Goal: Information Seeking & Learning: Learn about a topic

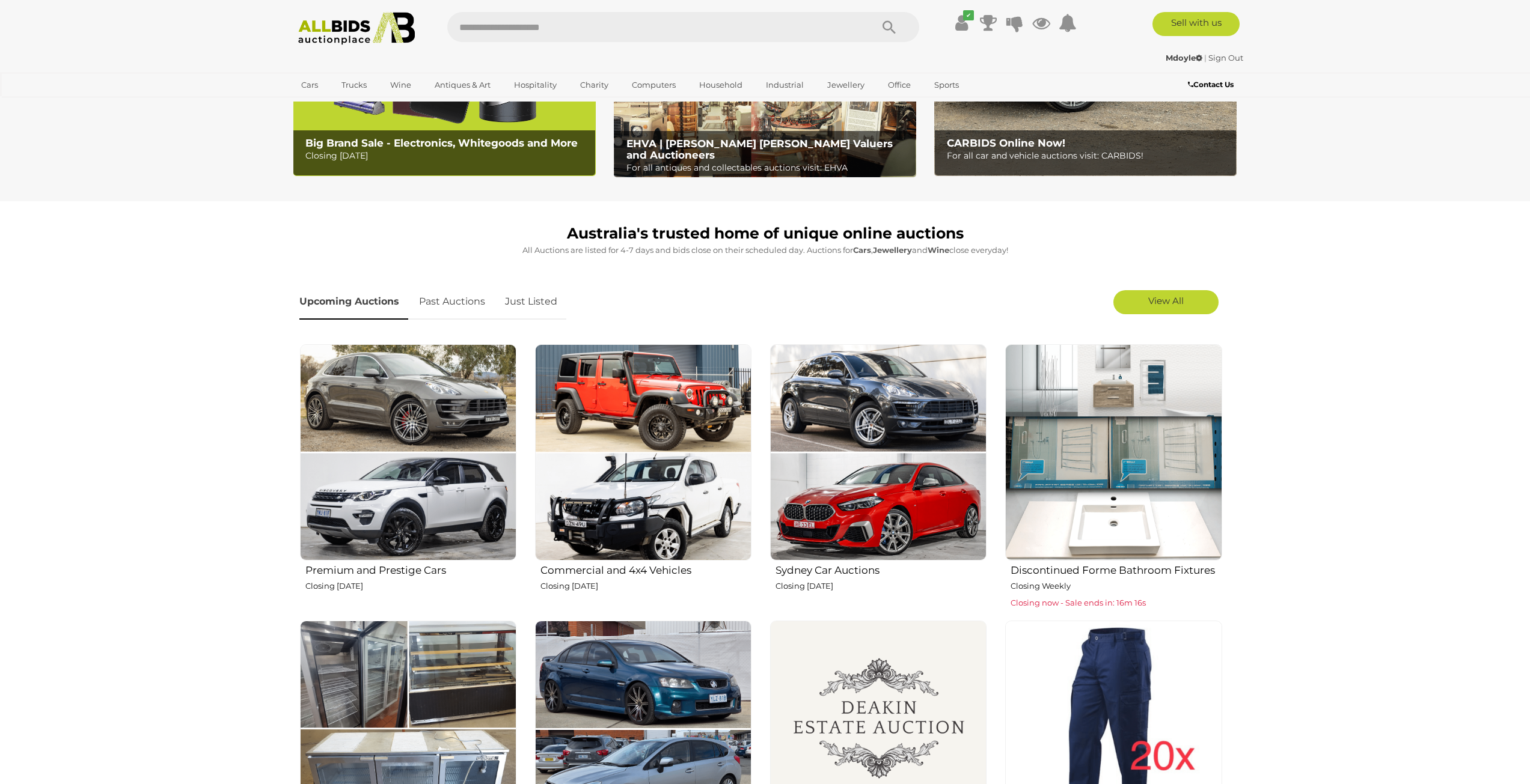
scroll to position [120, 0]
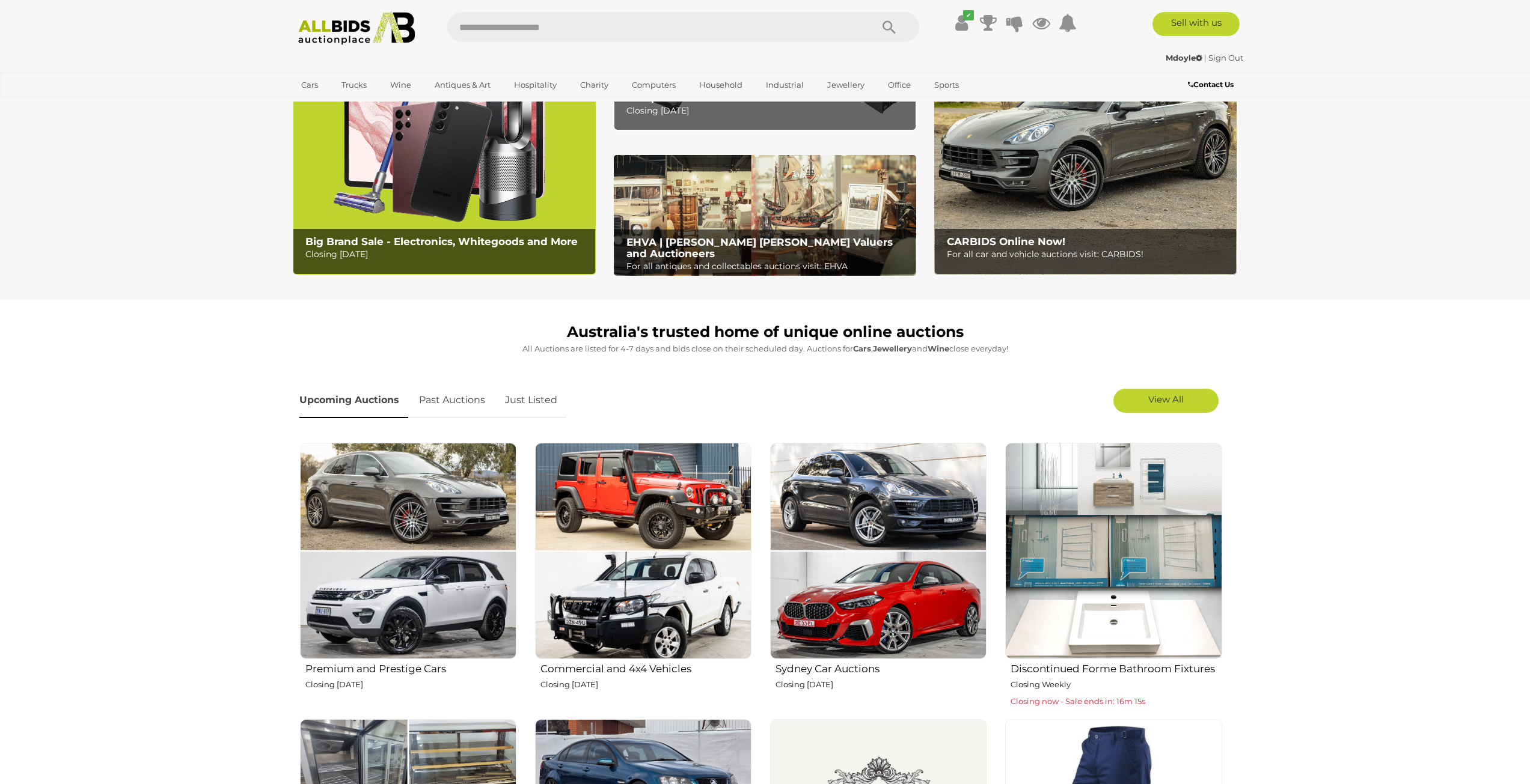
click at [392, 247] on p "Closing Monday 11th August" at bounding box center [447, 254] width 283 height 15
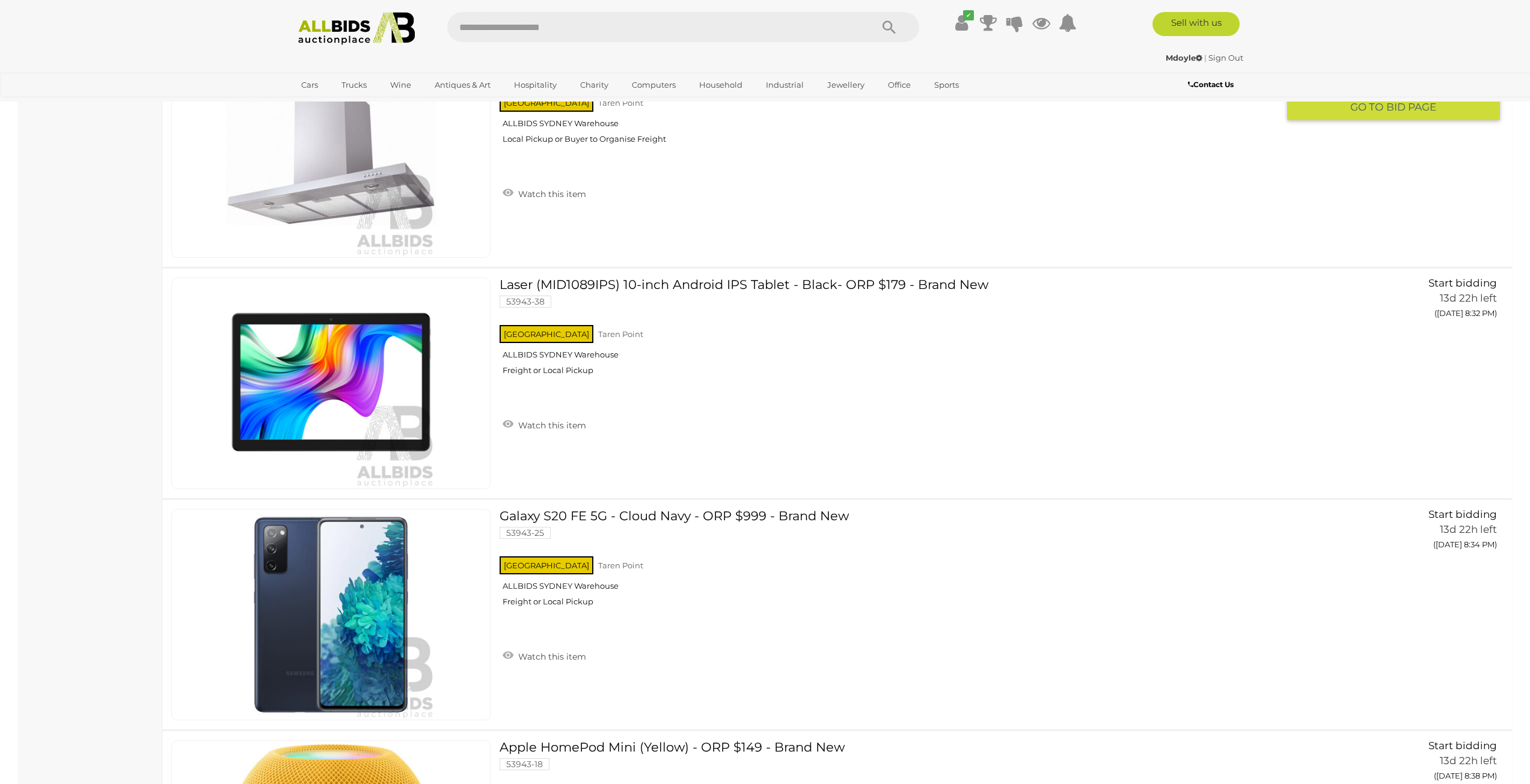
scroll to position [8291, 0]
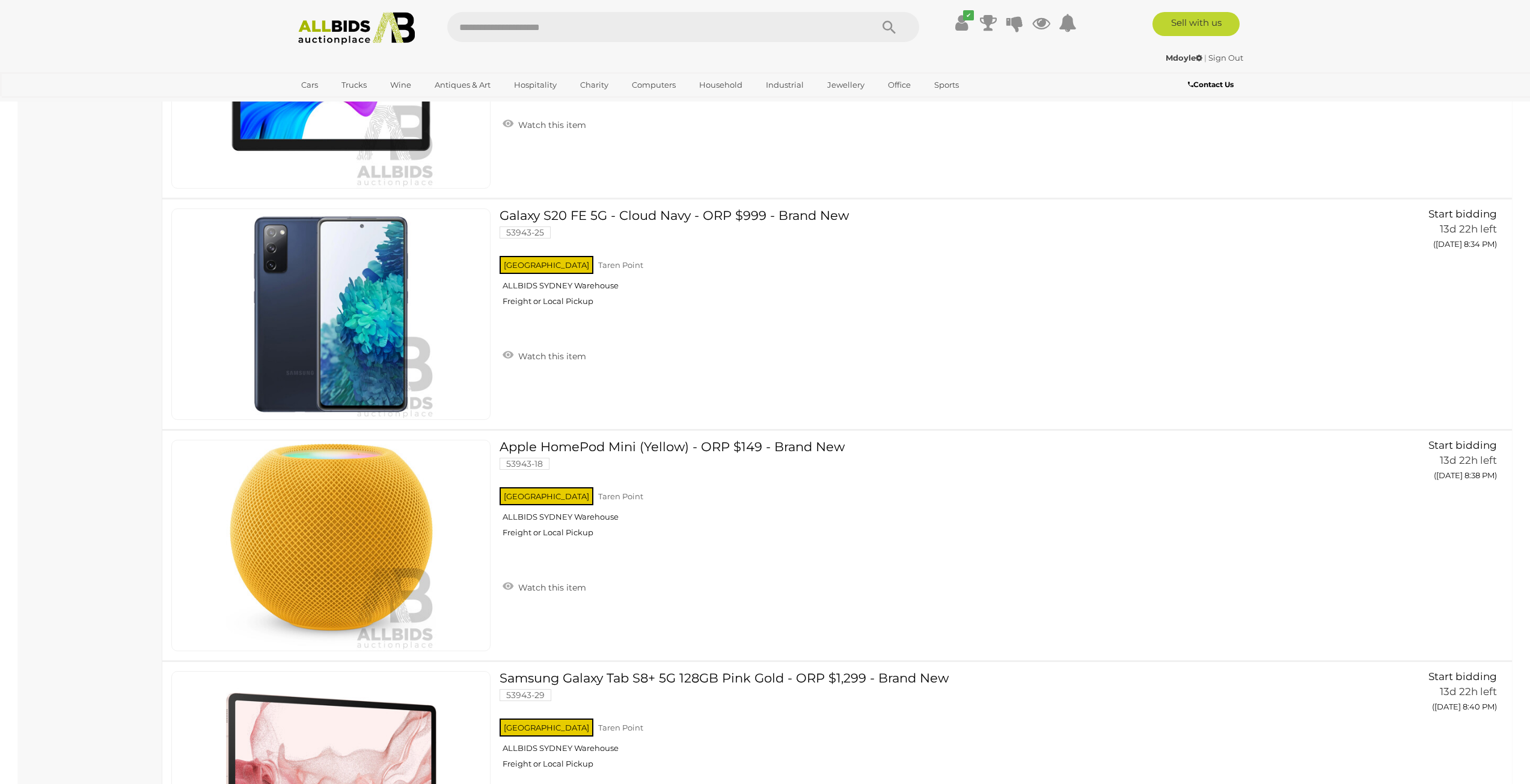
click at [570, 36] on input "text" at bounding box center [653, 27] width 412 height 30
type input "******"
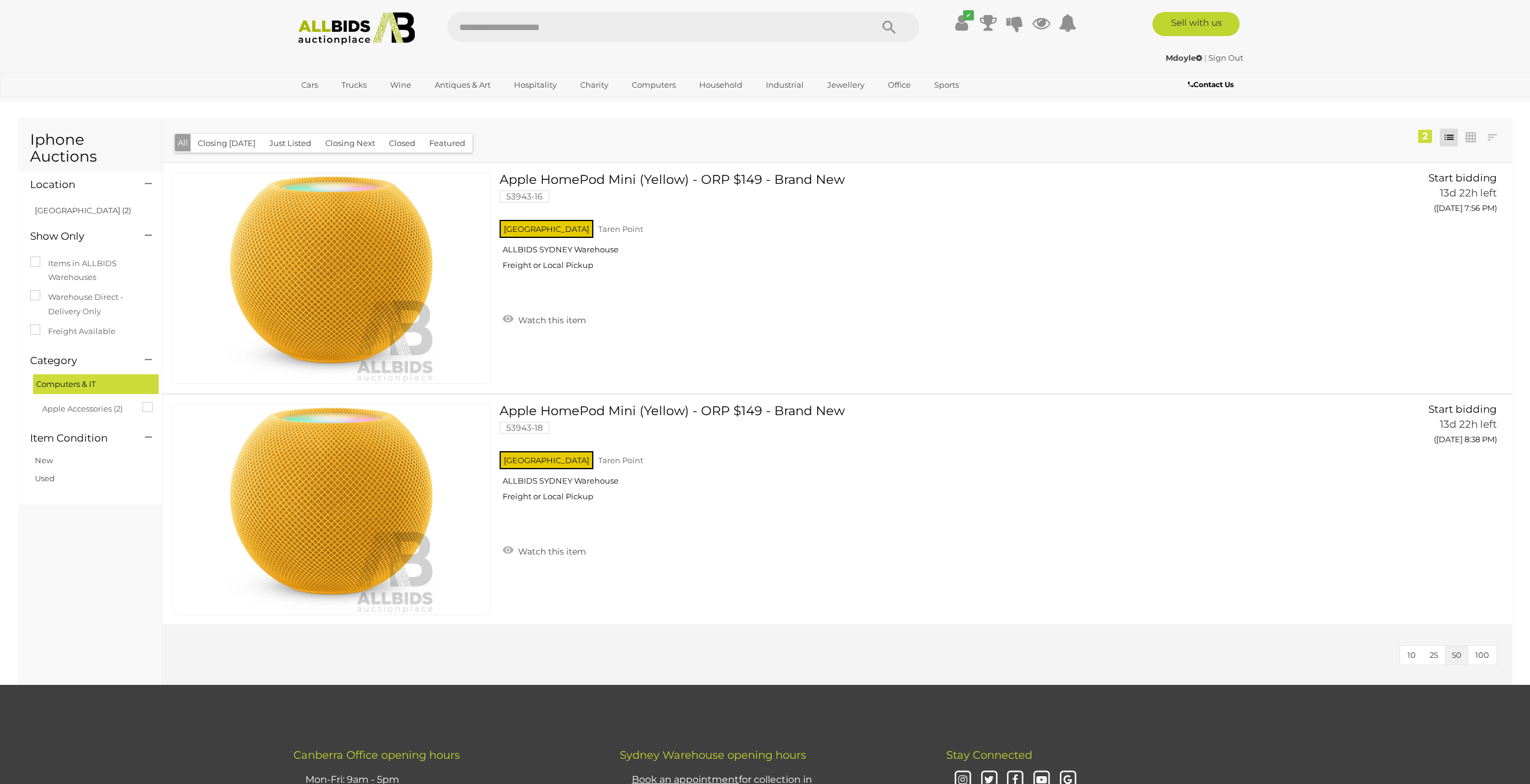
click at [326, 32] on img at bounding box center [357, 28] width 130 height 33
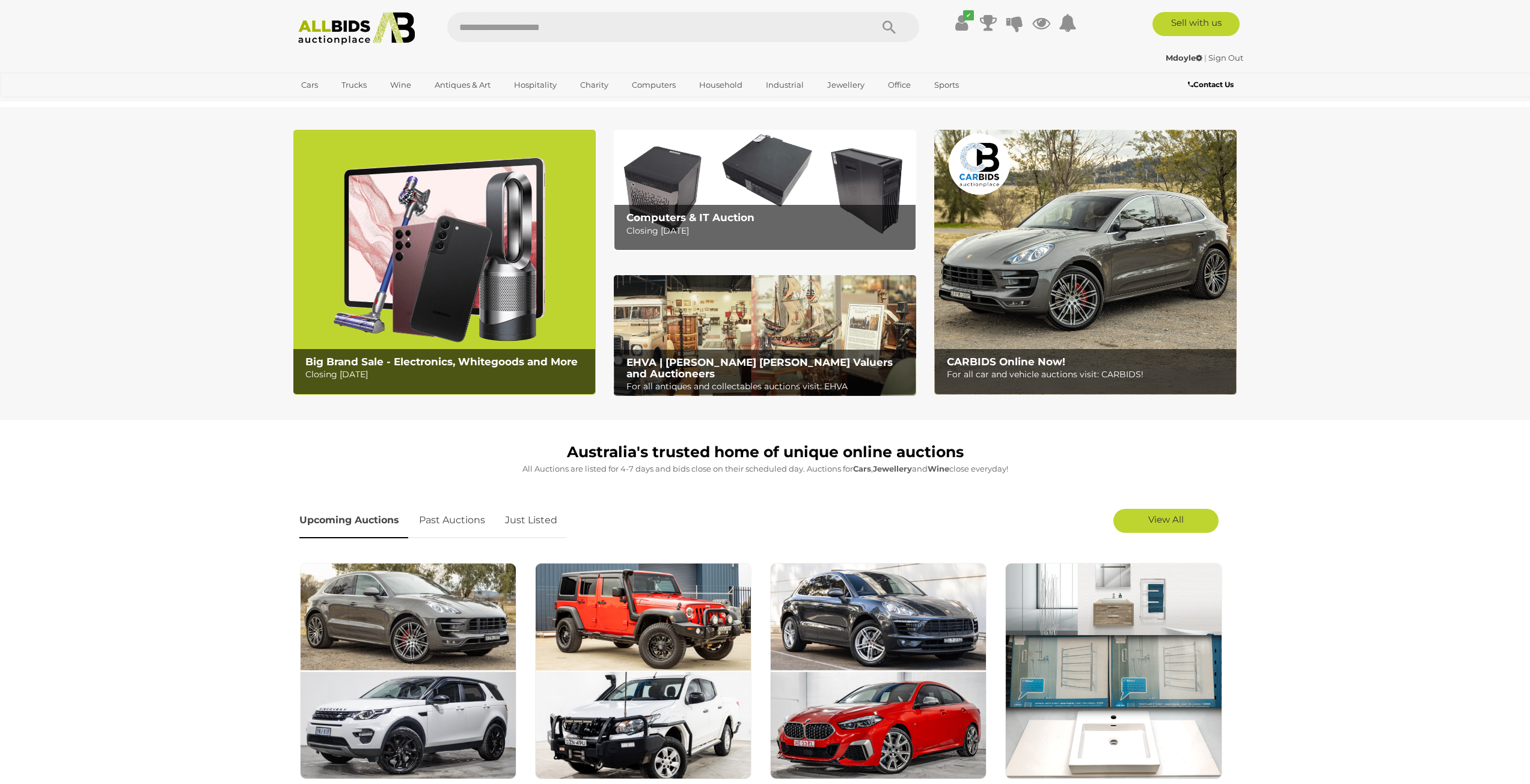
click at [732, 229] on p "Closing Tuesday 12th August" at bounding box center [768, 231] width 283 height 15
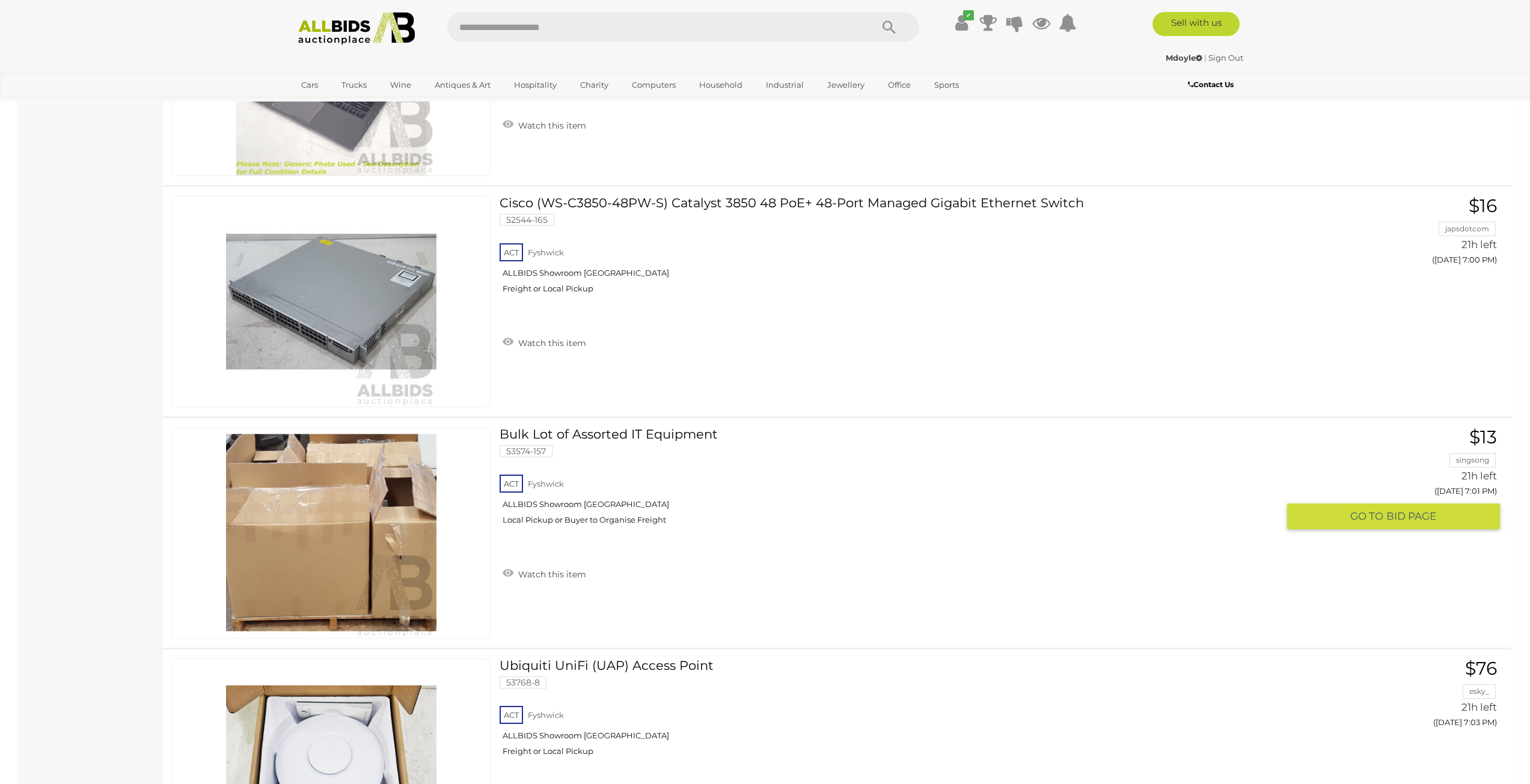
scroll to position [3785, 0]
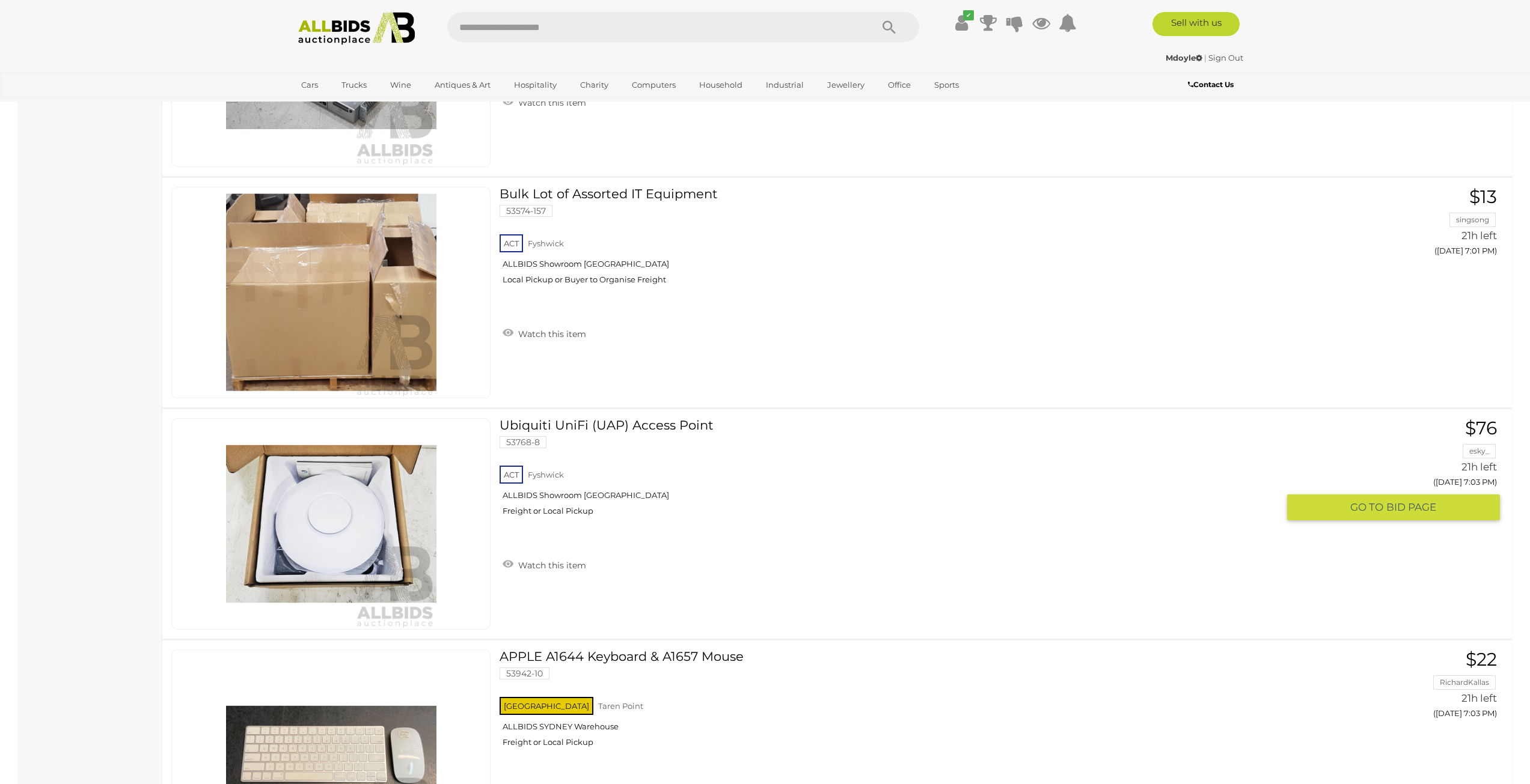
click at [665, 430] on link "Ubiquiti UniFi (UAP) Access Point 53768-8 ACT Fyshwick ALLBIDS Showroom Fyshwick" at bounding box center [893, 472] width 769 height 107
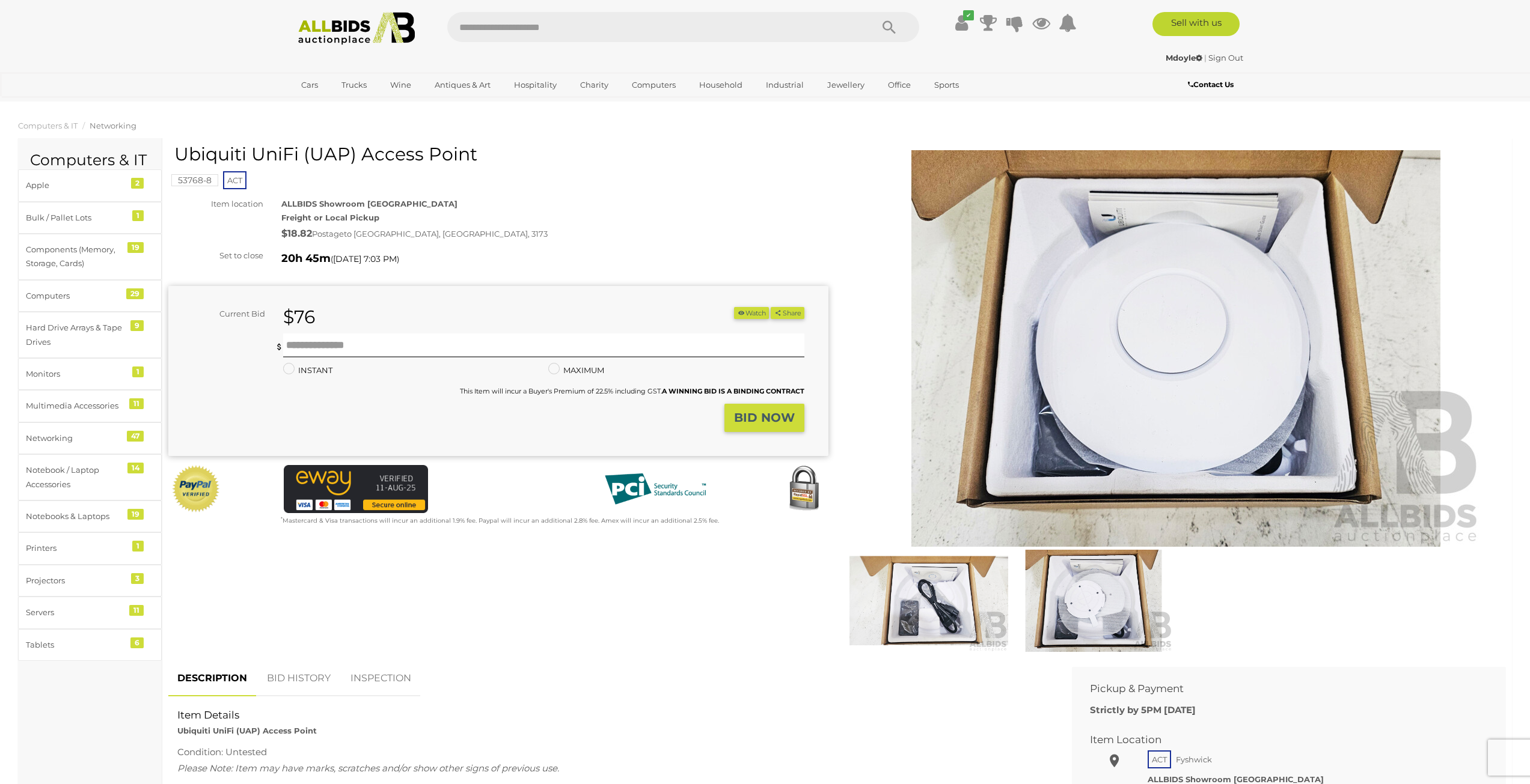
click at [1084, 595] on img at bounding box center [1093, 601] width 159 height 102
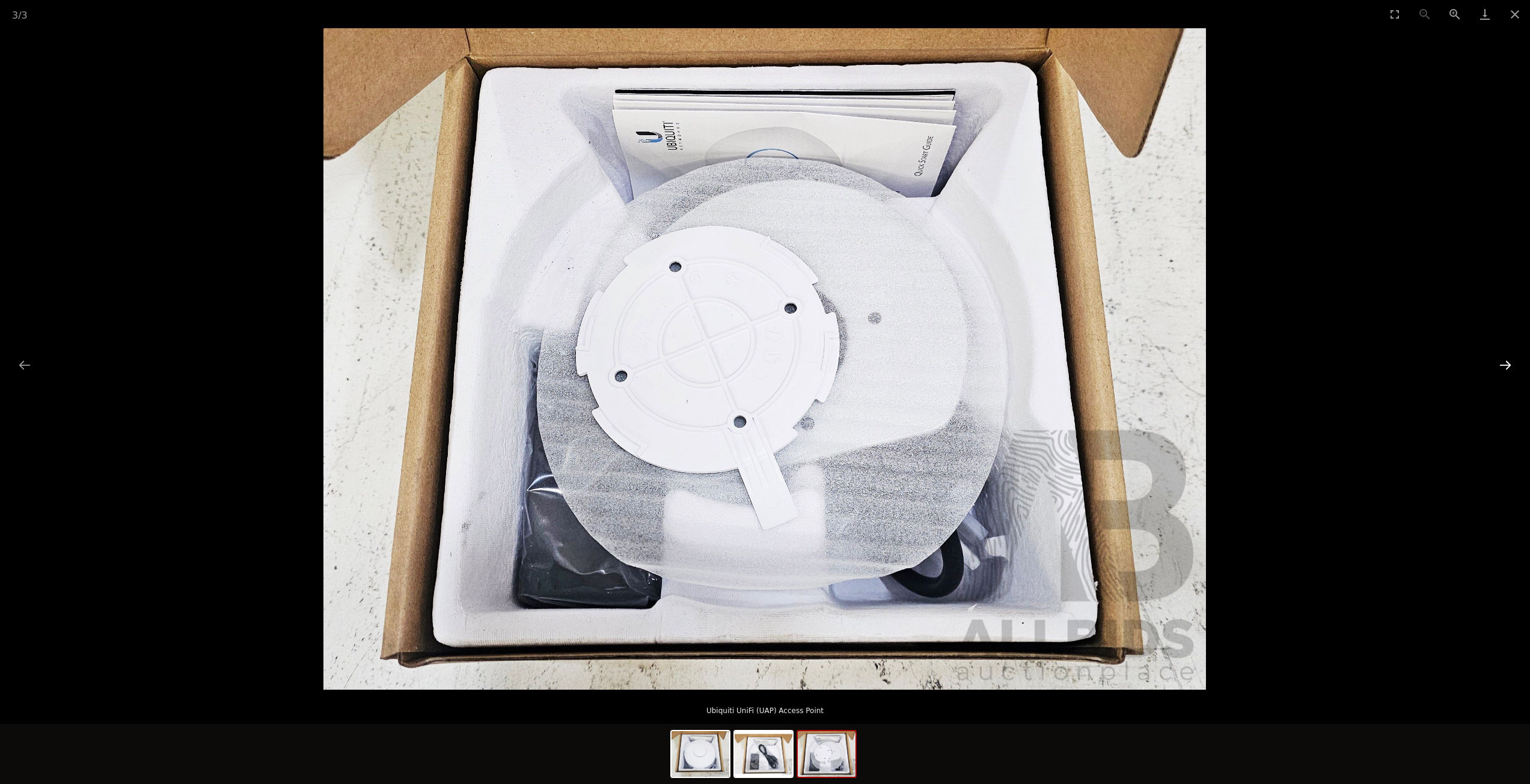
click at [1508, 361] on button "Next slide" at bounding box center [1505, 365] width 25 height 24
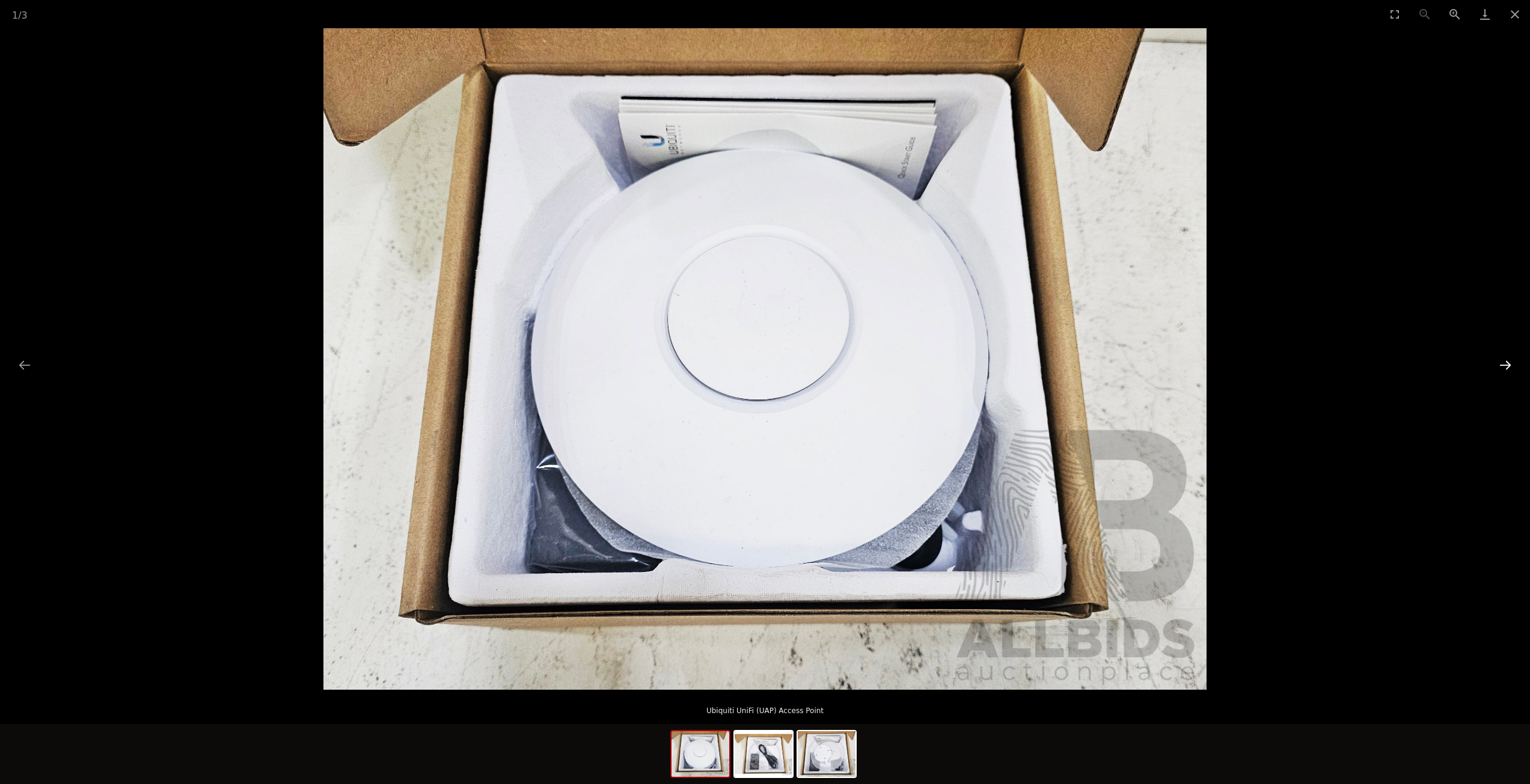
click at [1508, 361] on button "Next slide" at bounding box center [1505, 365] width 25 height 24
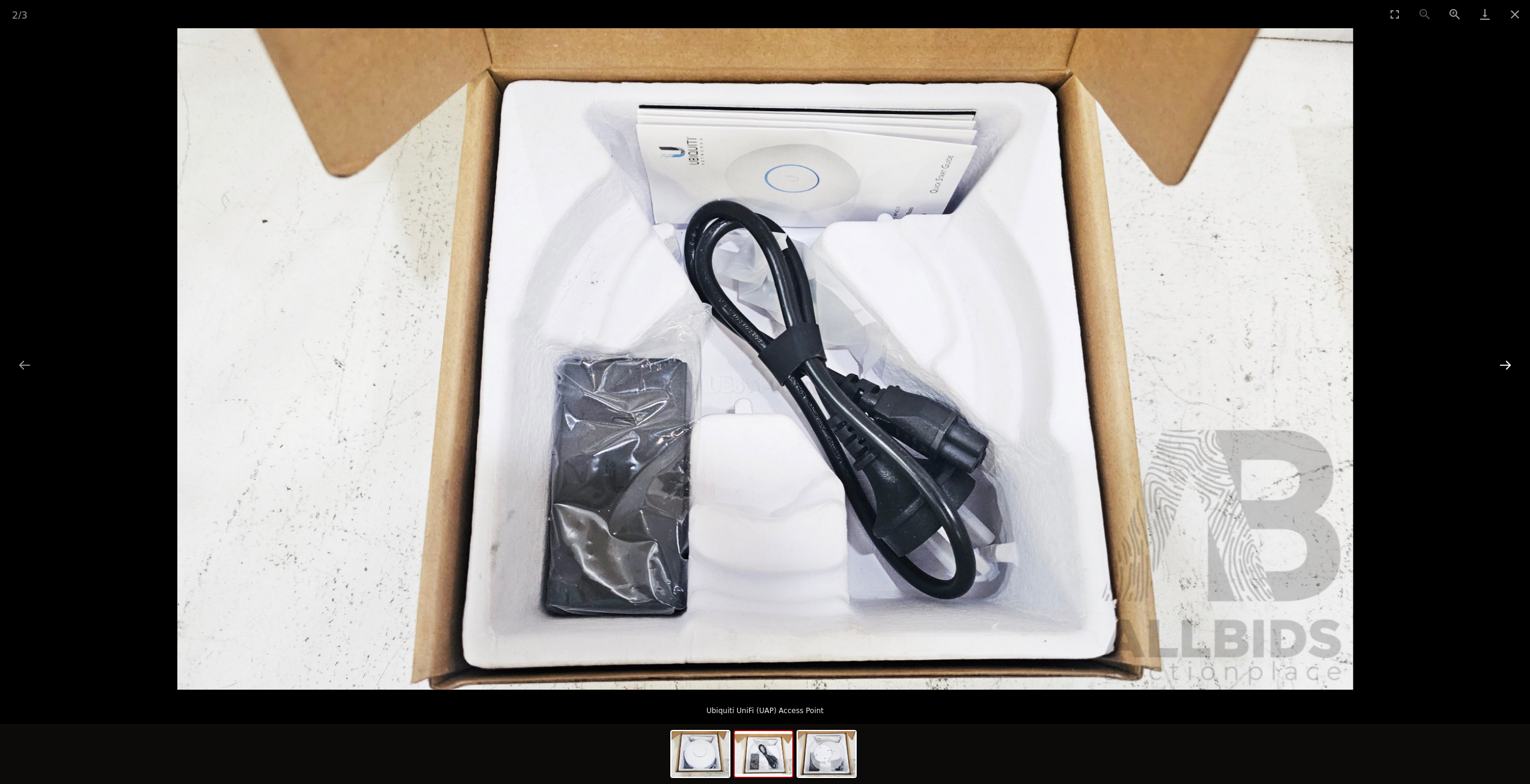
click at [1508, 361] on button "Next slide" at bounding box center [1505, 365] width 25 height 24
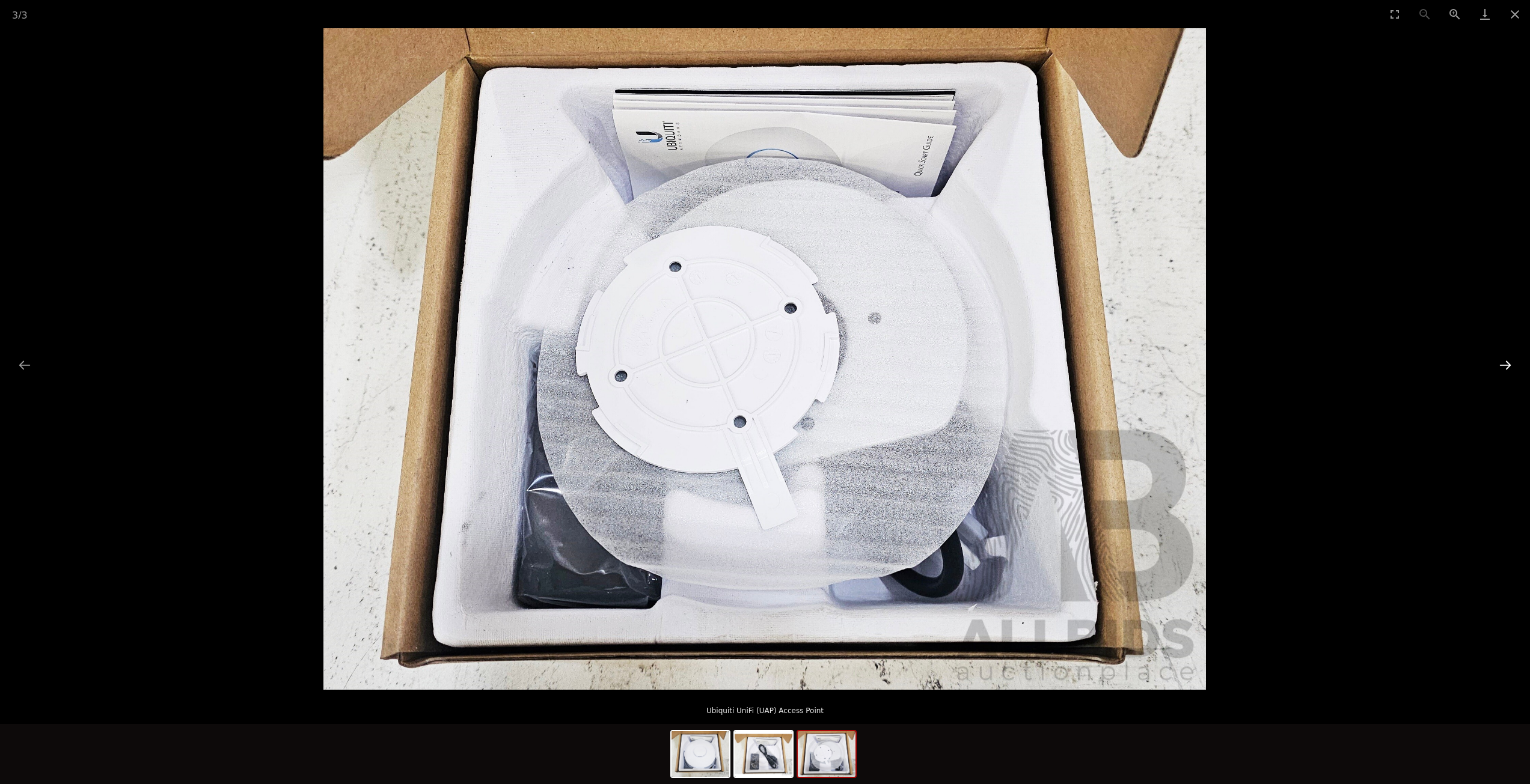
click at [1508, 361] on button "Next slide" at bounding box center [1505, 365] width 25 height 24
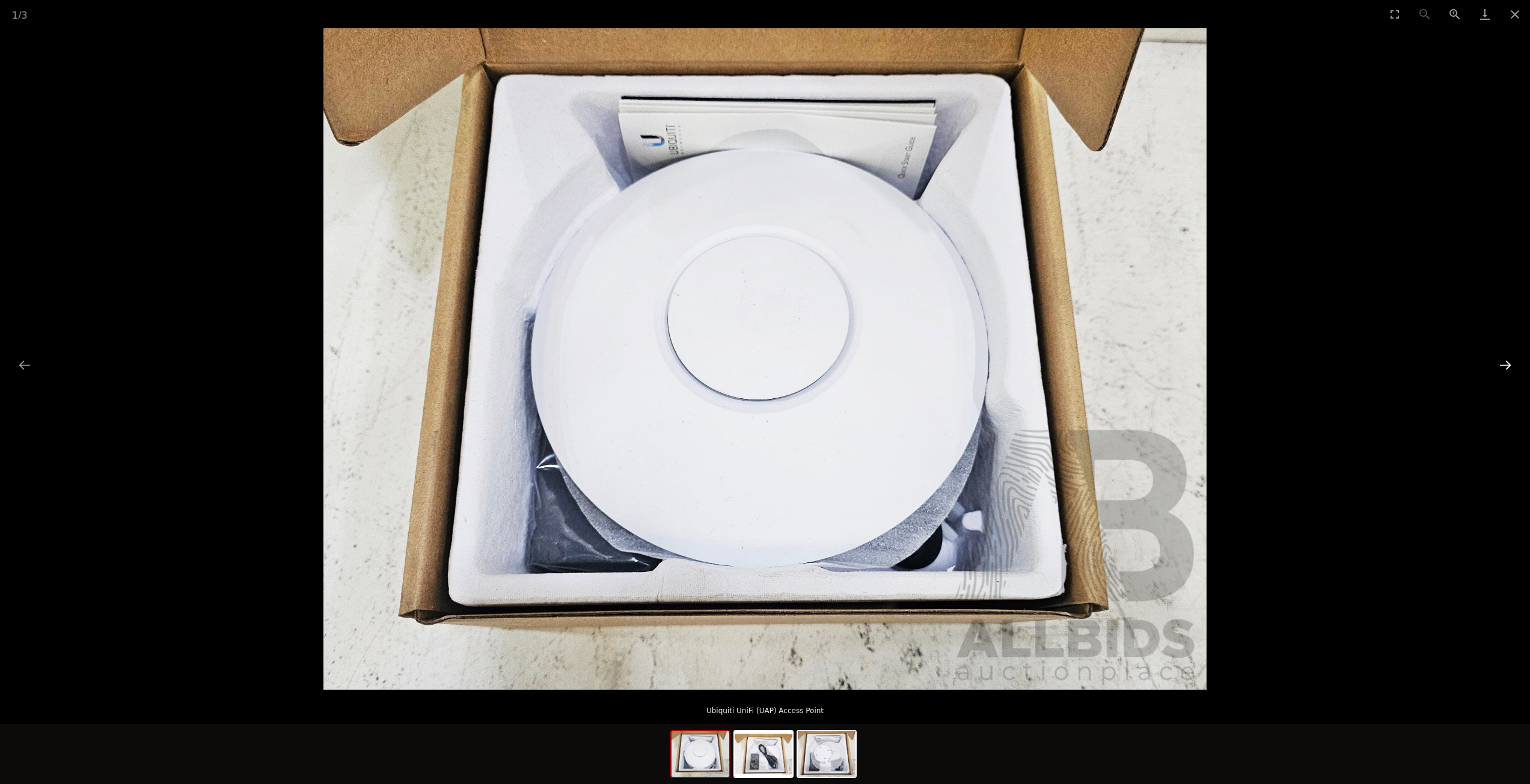
click at [1508, 361] on button "Next slide" at bounding box center [1505, 365] width 25 height 24
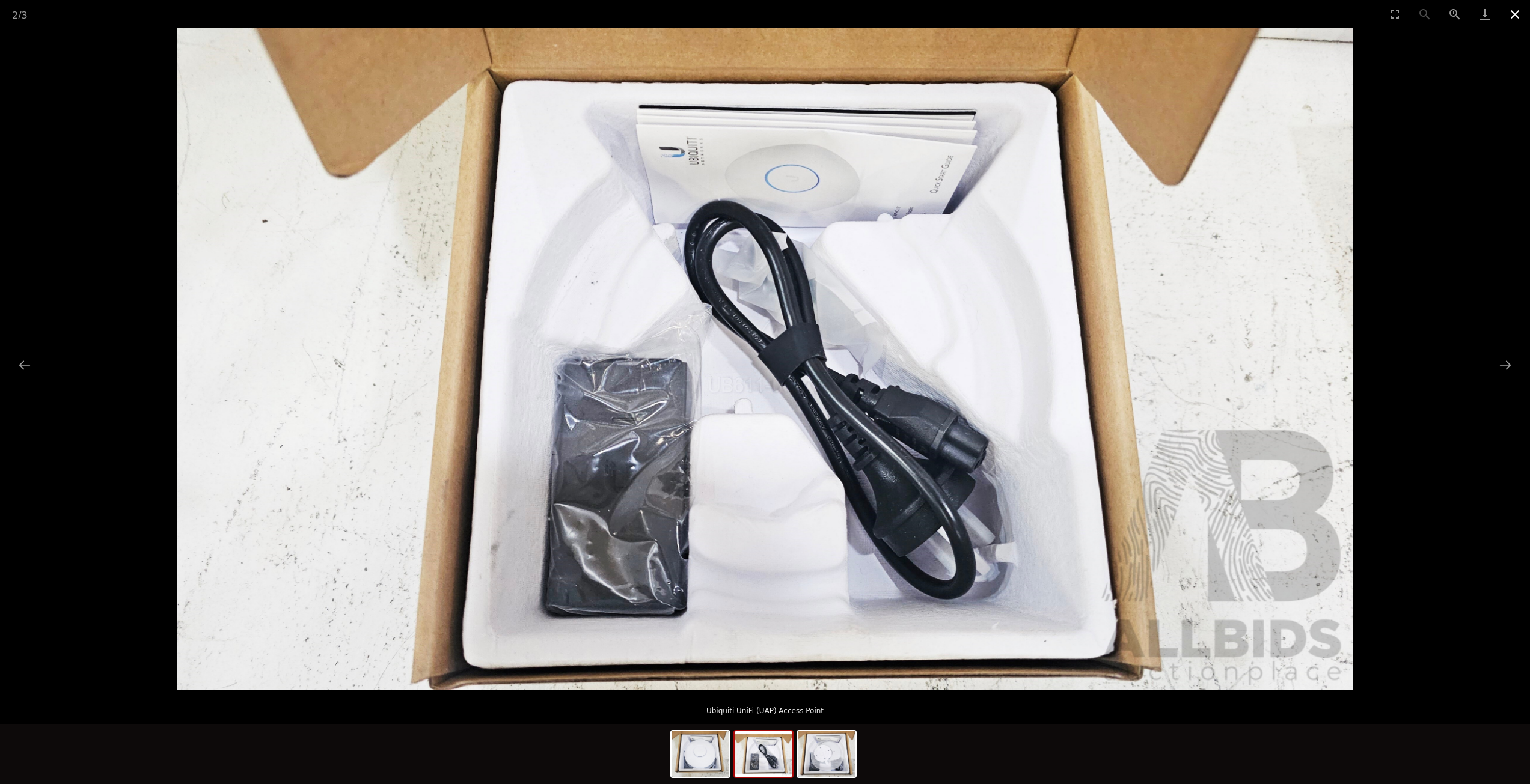
click at [1519, 14] on button "Close gallery" at bounding box center [1514, 14] width 30 height 28
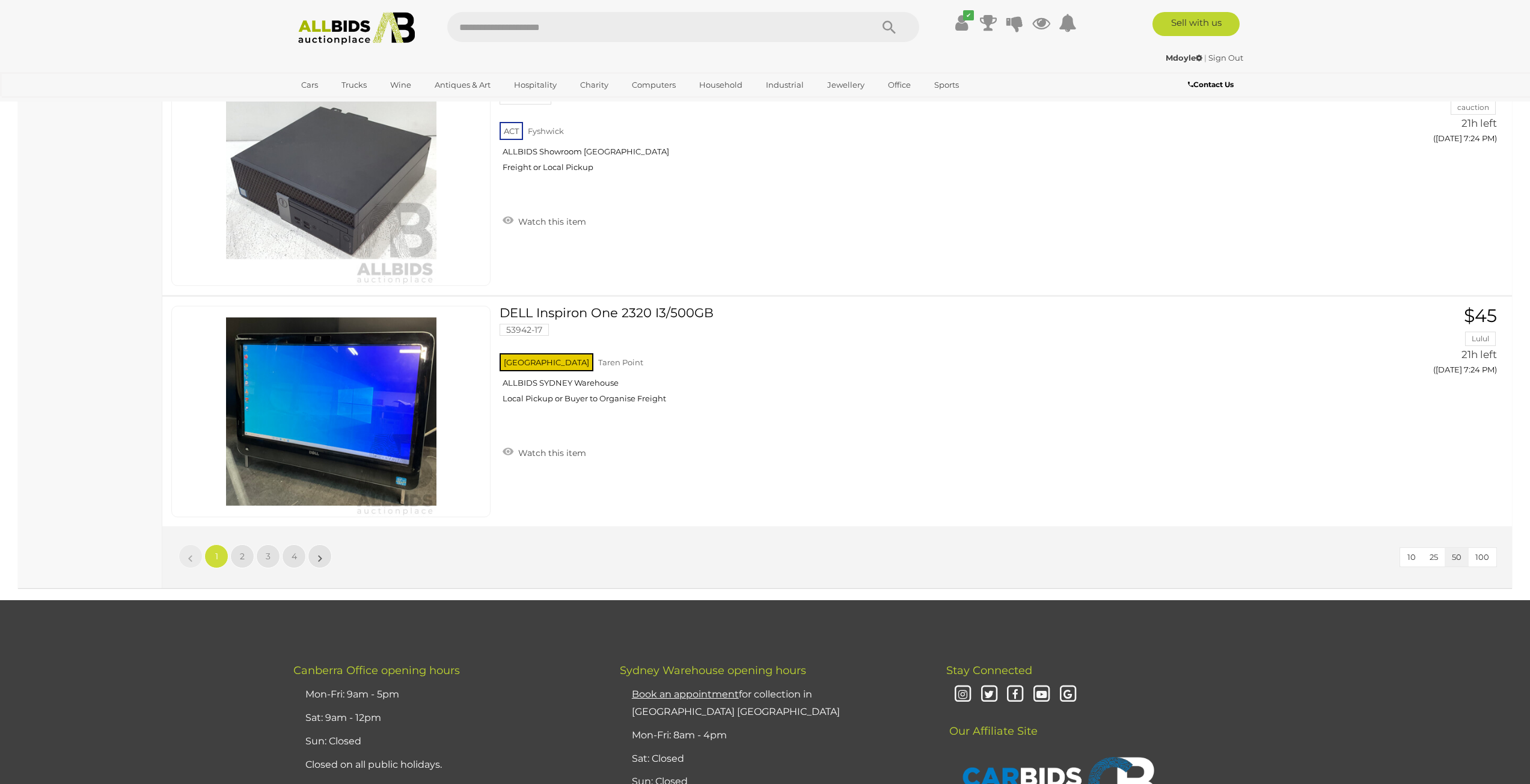
scroll to position [11295, 0]
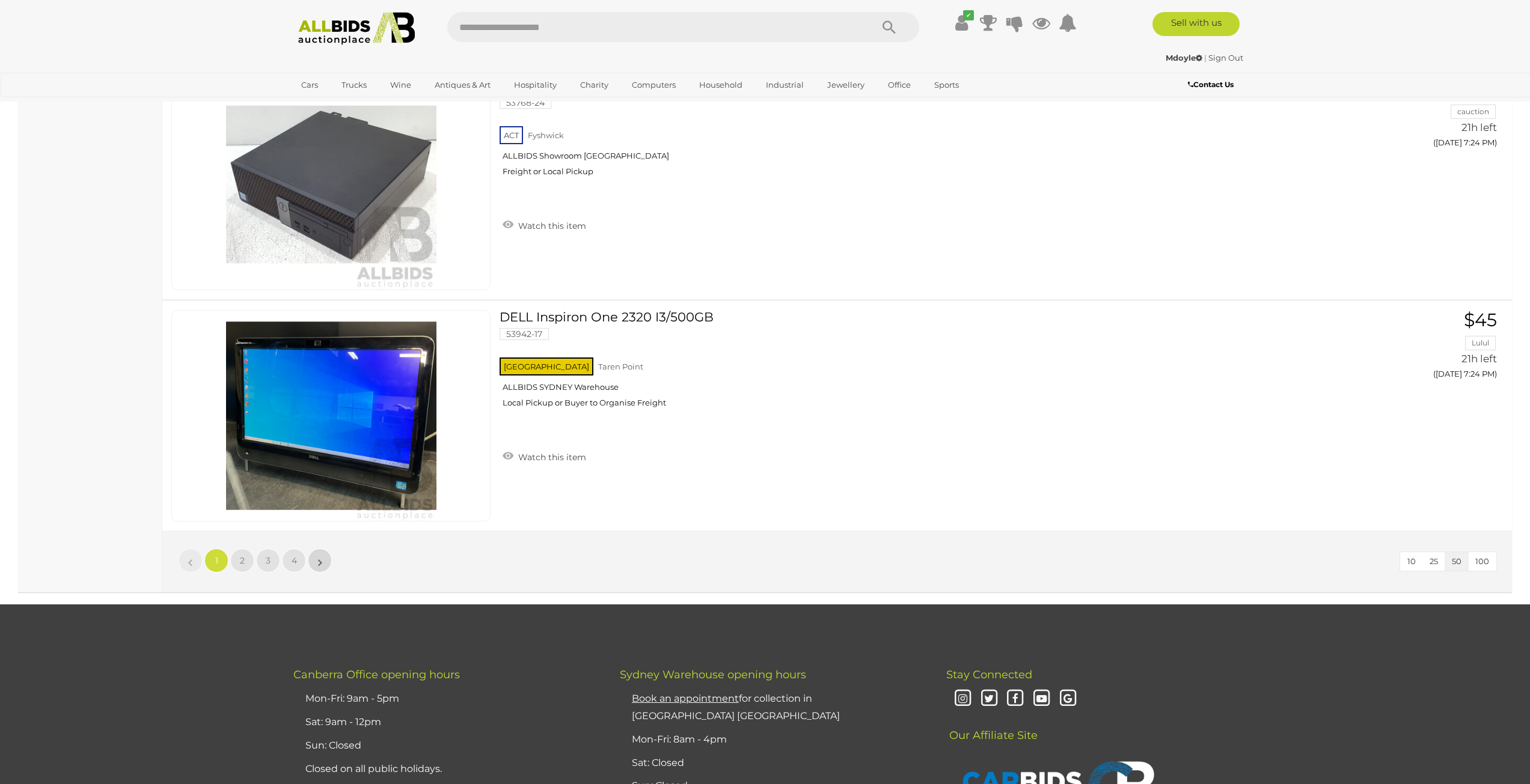
click at [314, 558] on link "»" at bounding box center [320, 560] width 24 height 24
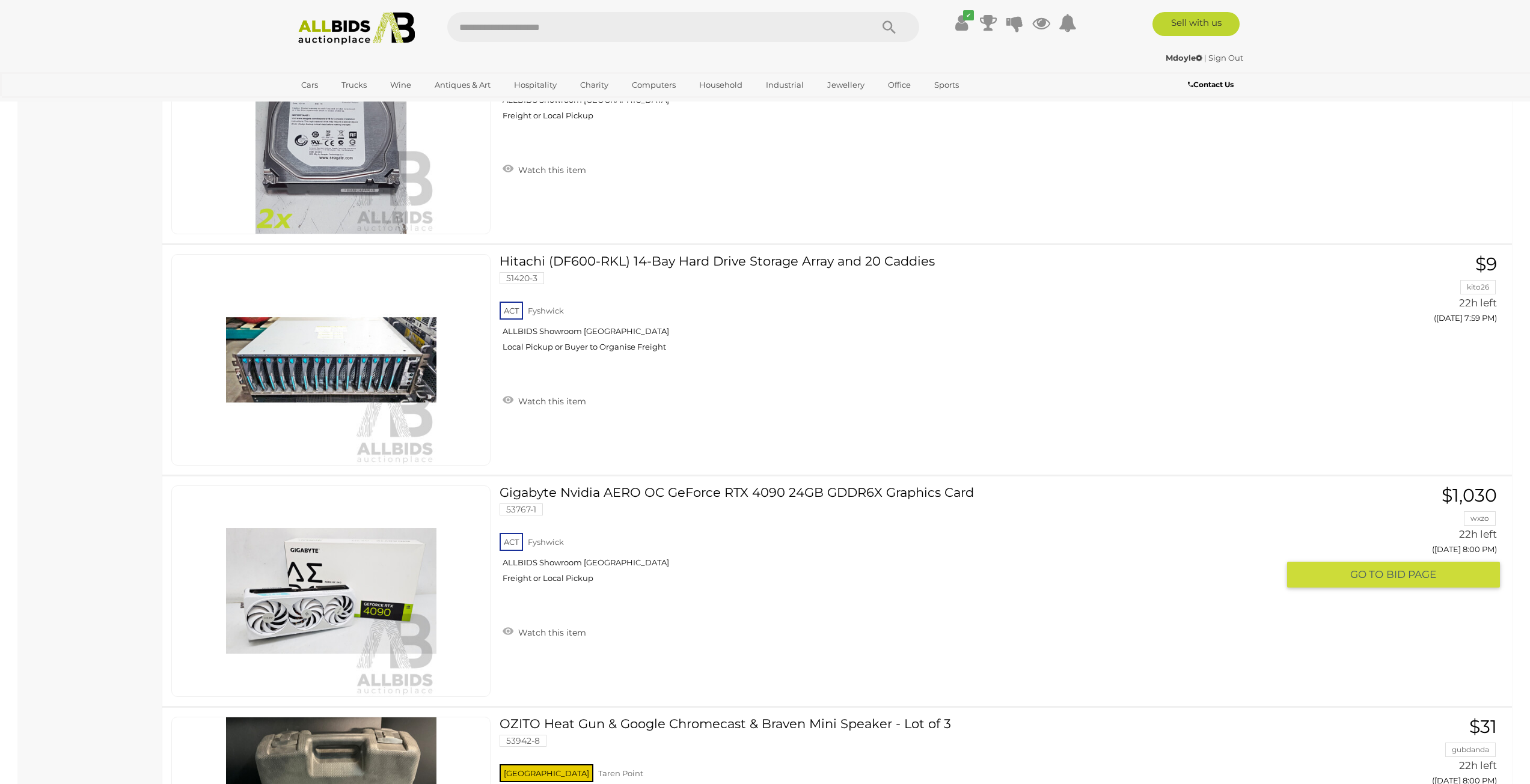
scroll to position [9152, 0]
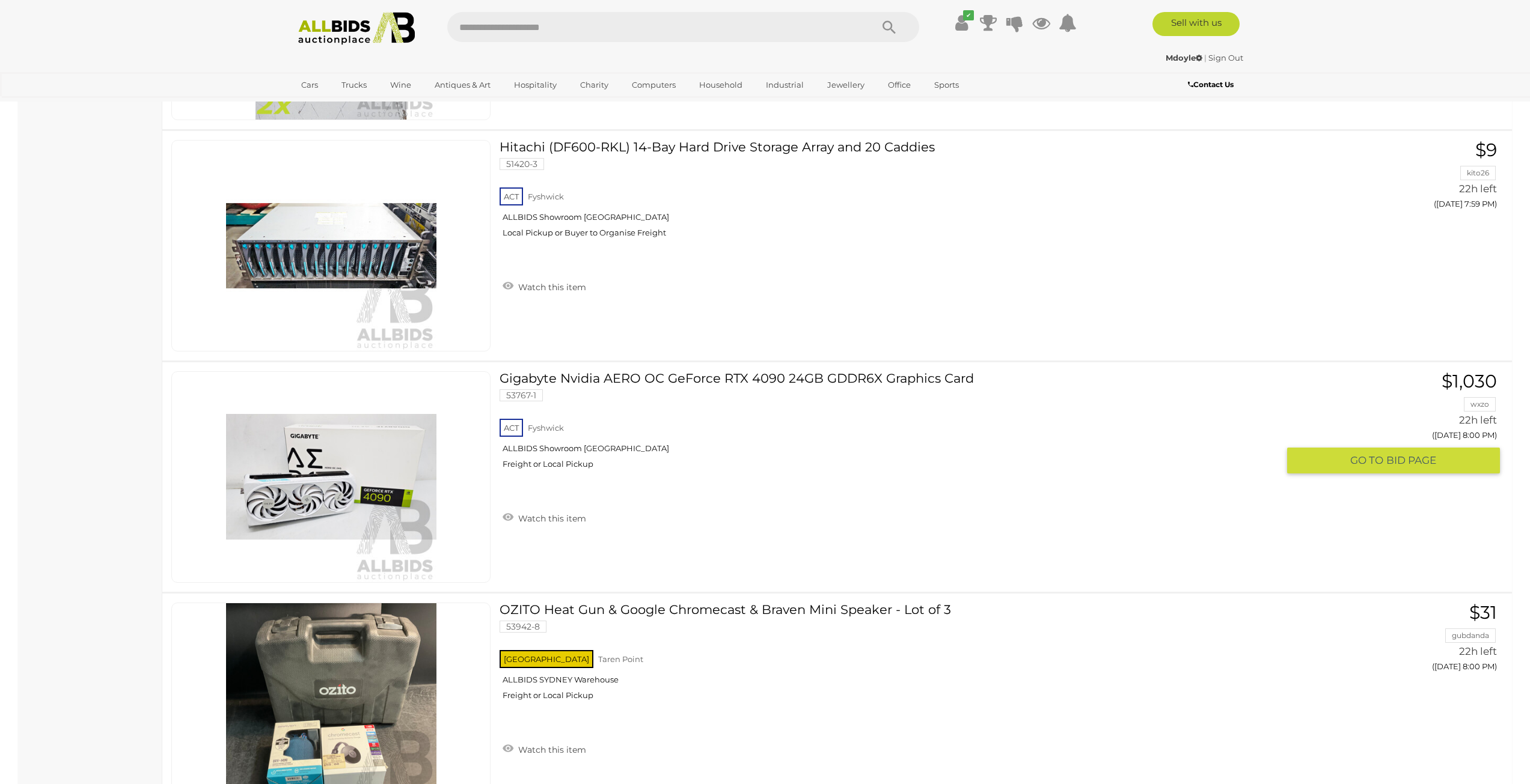
click at [740, 378] on link "Gigabyte Nvidia AERO OC GeForce RTX 4090 24GB GDDR6X Graphics Card 53767-1 ACT …" at bounding box center [893, 425] width 769 height 107
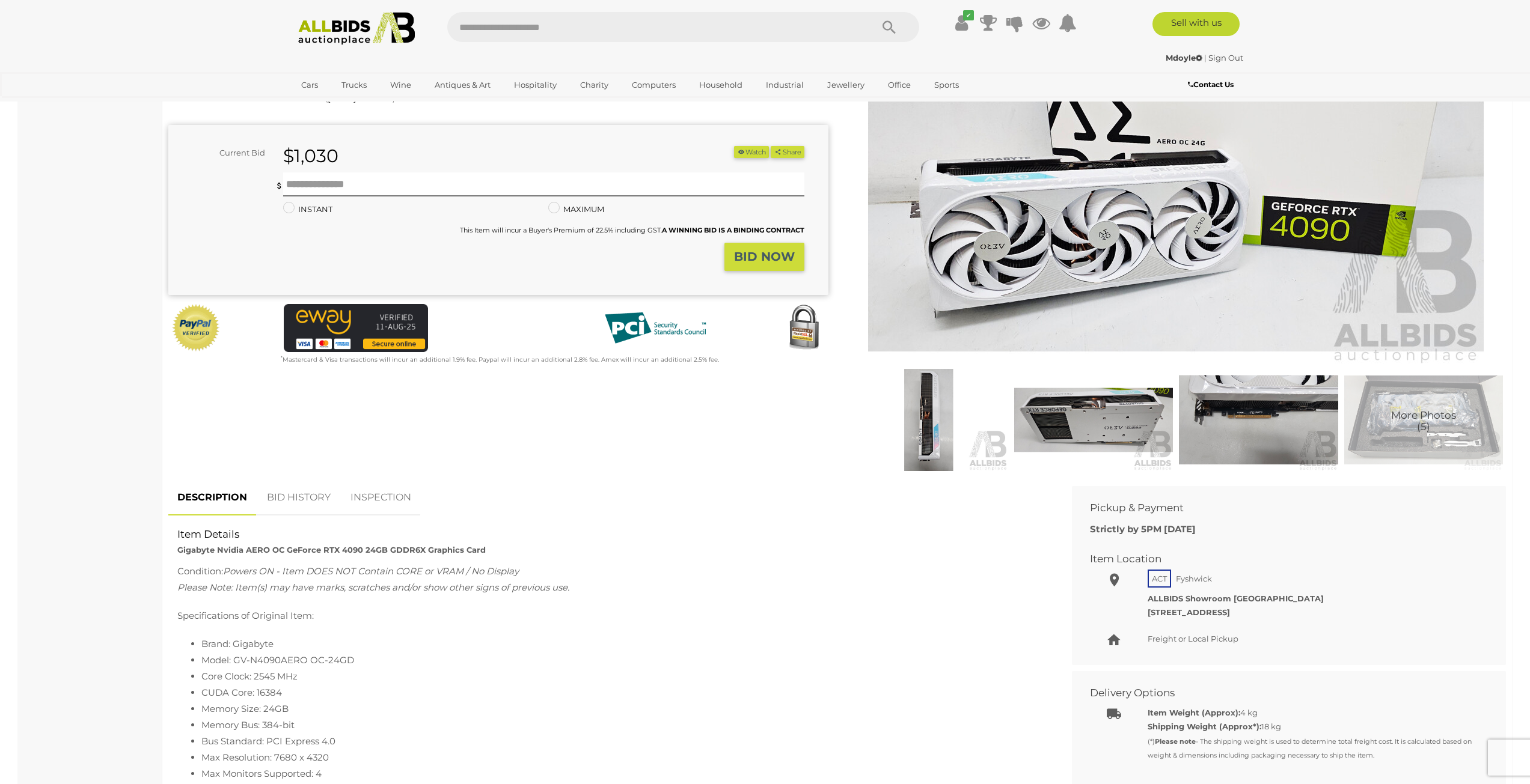
scroll to position [180, 0]
click at [945, 422] on img at bounding box center [928, 421] width 159 height 102
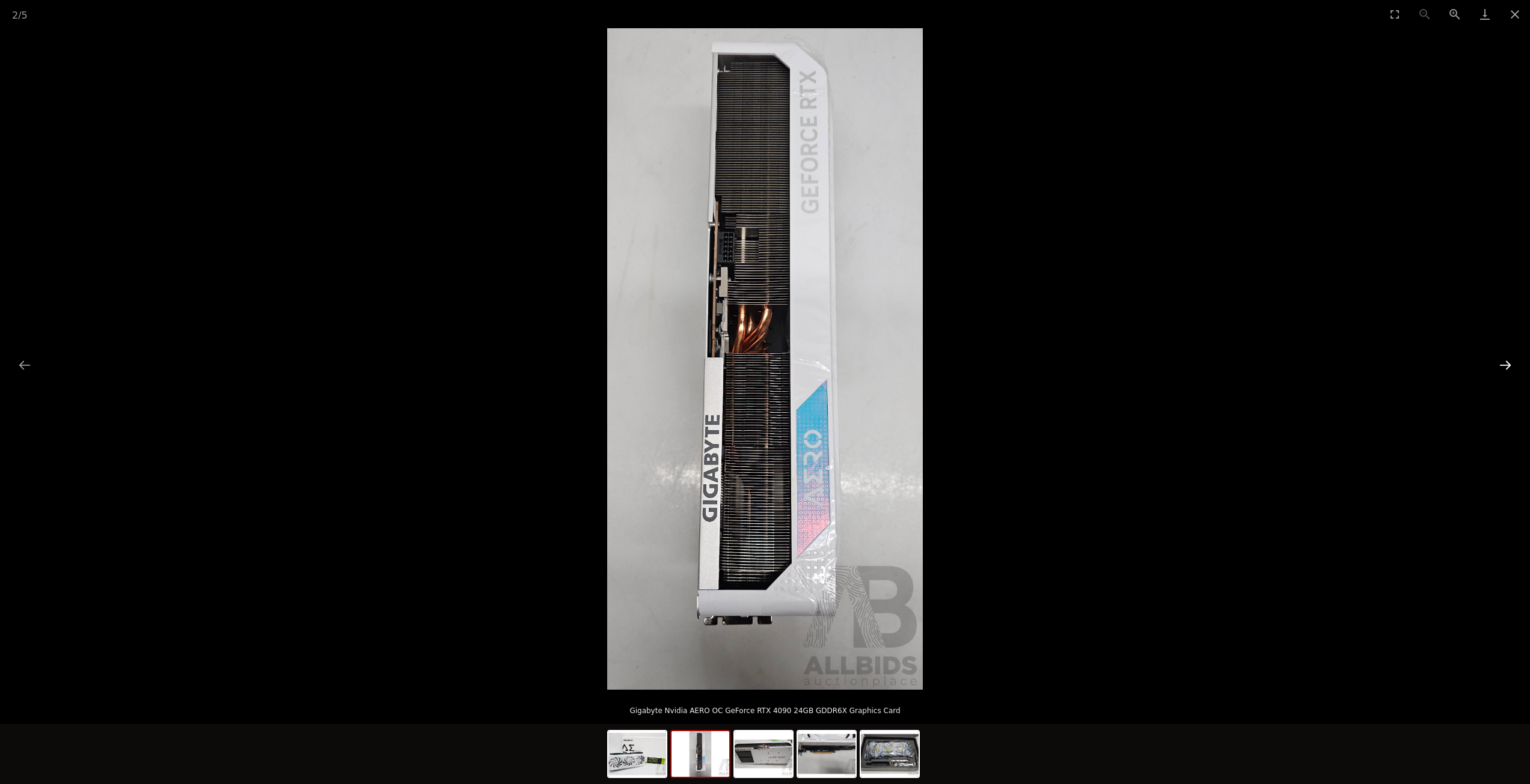
click at [1516, 367] on button "Next slide" at bounding box center [1505, 365] width 25 height 24
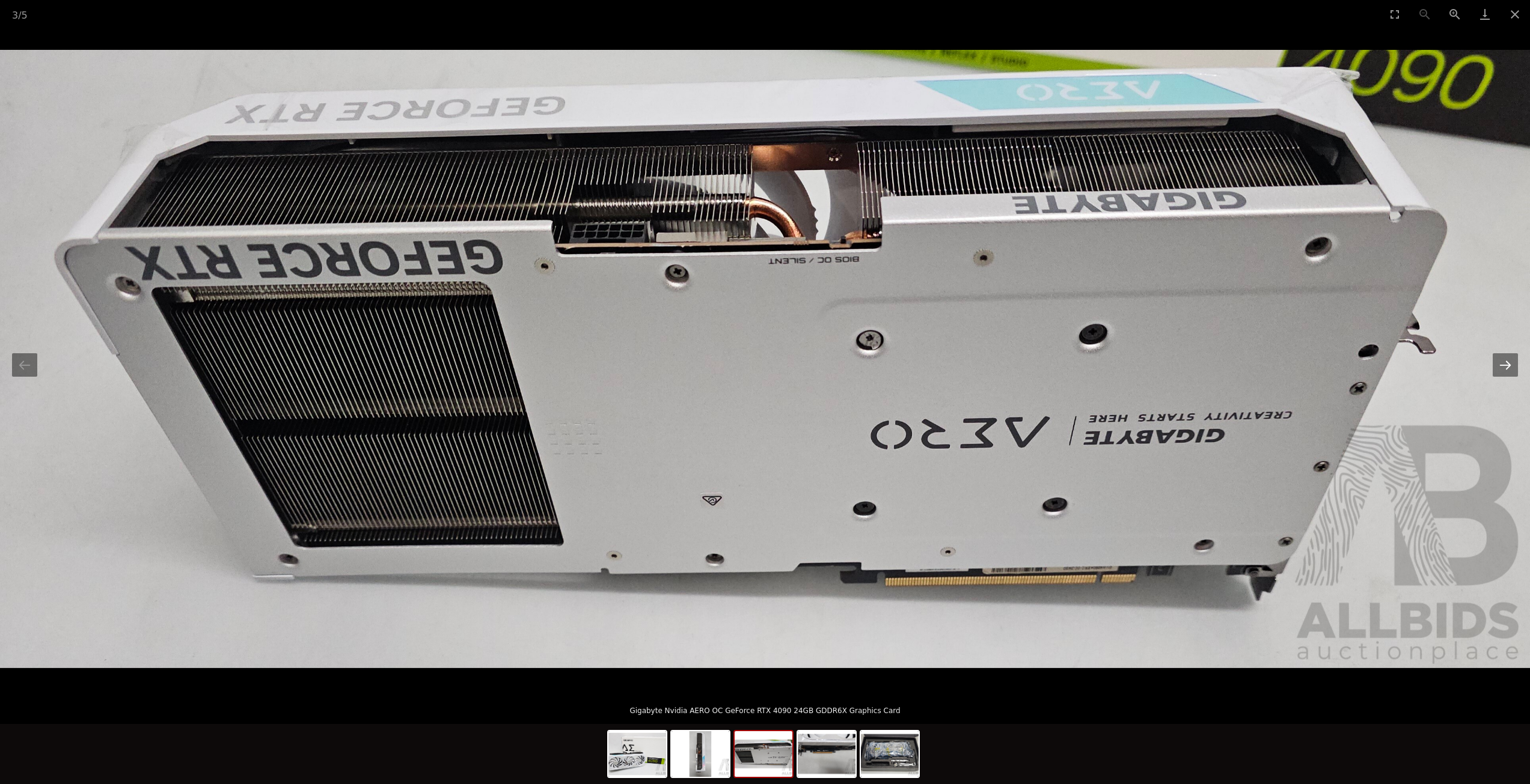
click at [1516, 367] on button "Next slide" at bounding box center [1505, 365] width 25 height 24
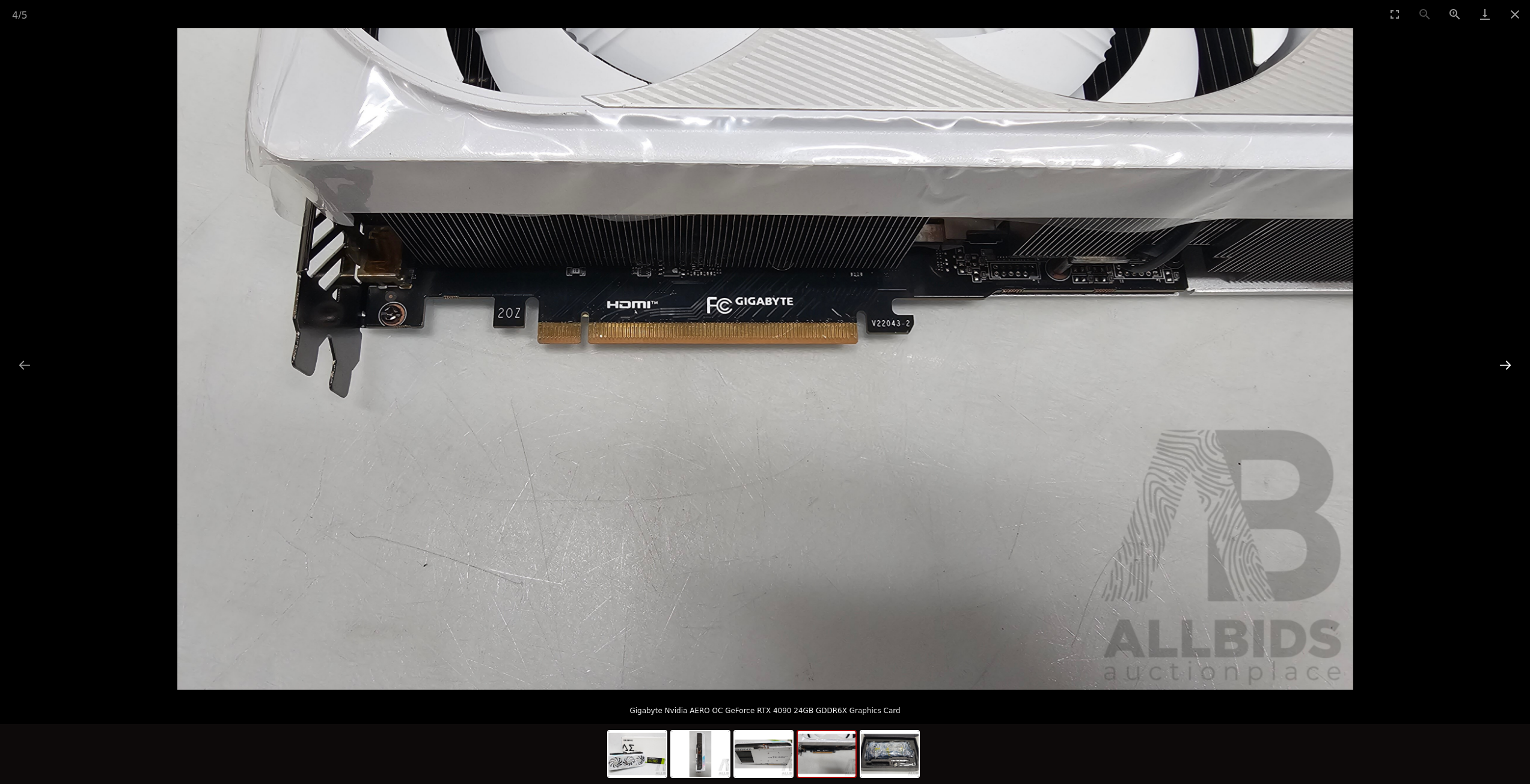
click at [1516, 367] on button "Next slide" at bounding box center [1505, 365] width 25 height 24
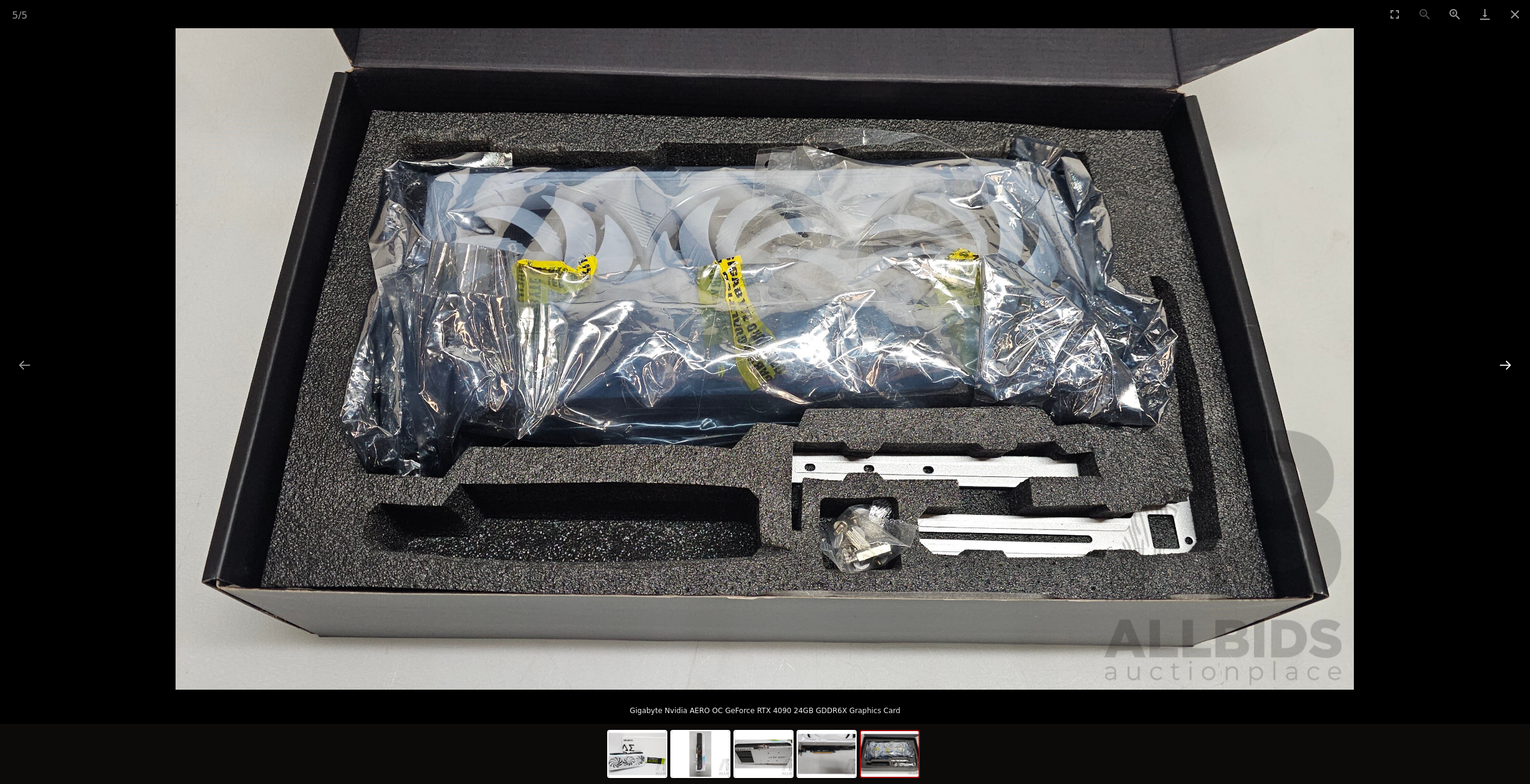
click at [1516, 367] on button "Next slide" at bounding box center [1505, 365] width 25 height 24
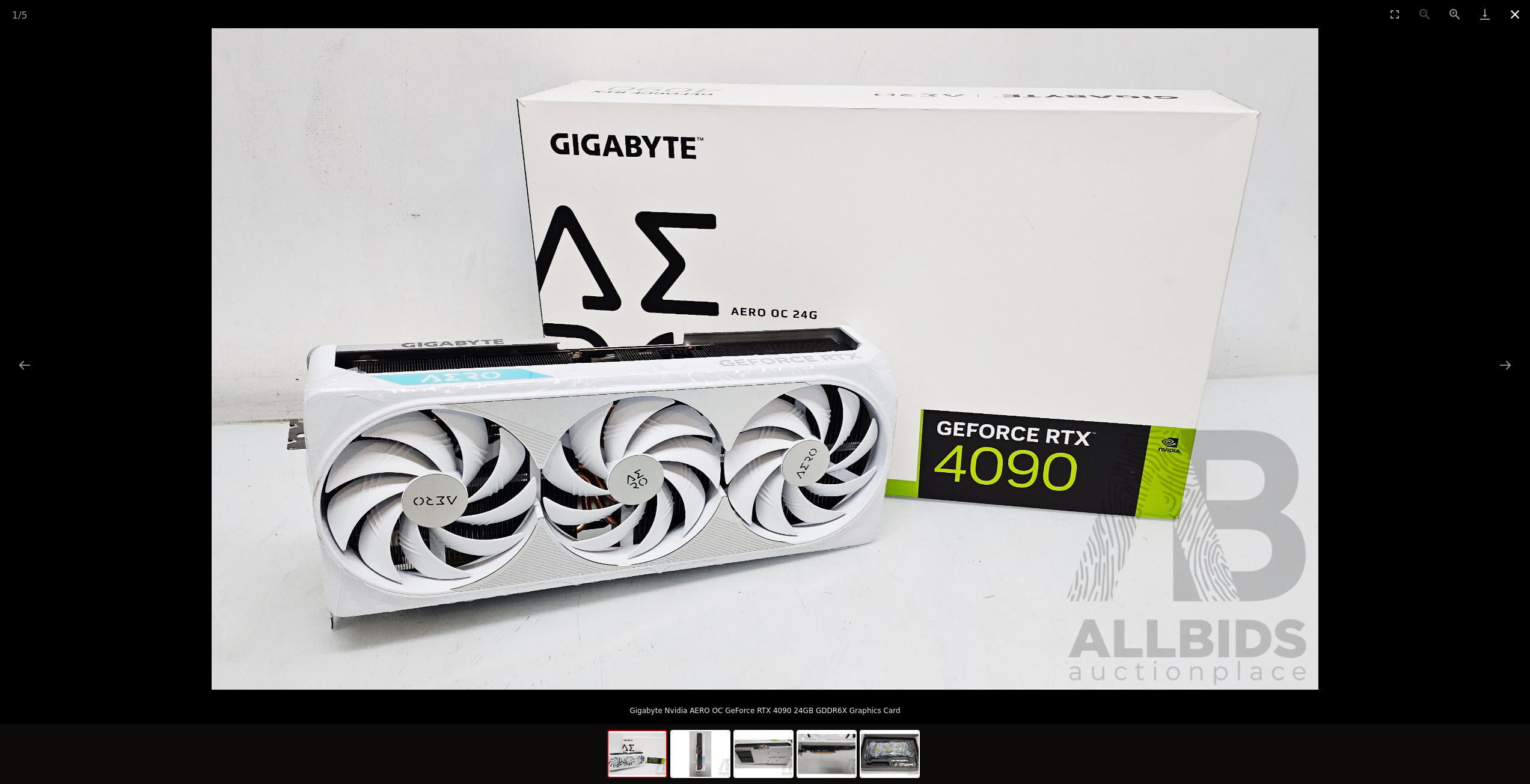
click at [1519, 17] on button "Close gallery" at bounding box center [1514, 14] width 30 height 28
